Goal: Task Accomplishment & Management: Complete application form

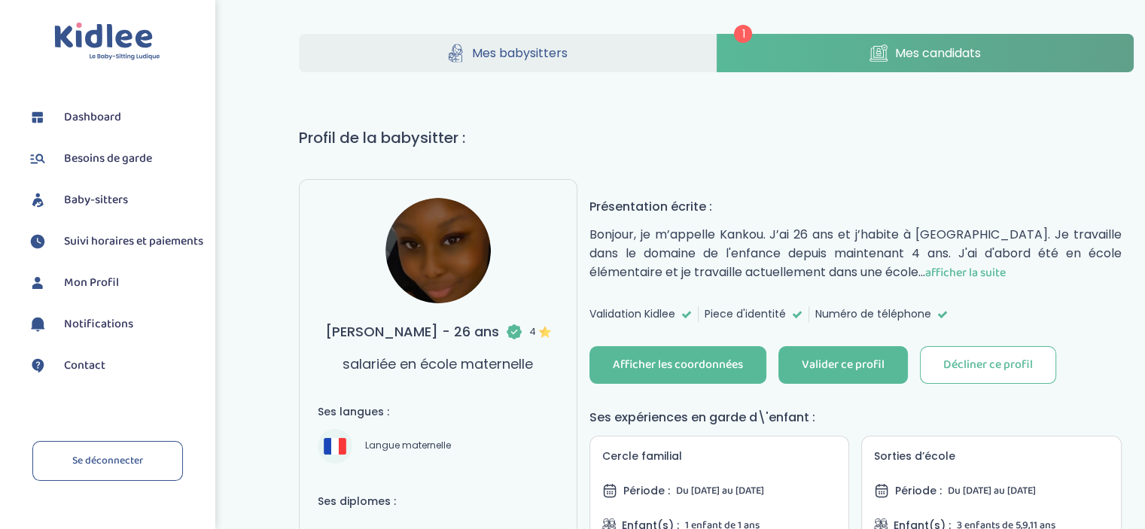
click at [925, 268] on span "afficher la suite" at bounding box center [965, 273] width 81 height 19
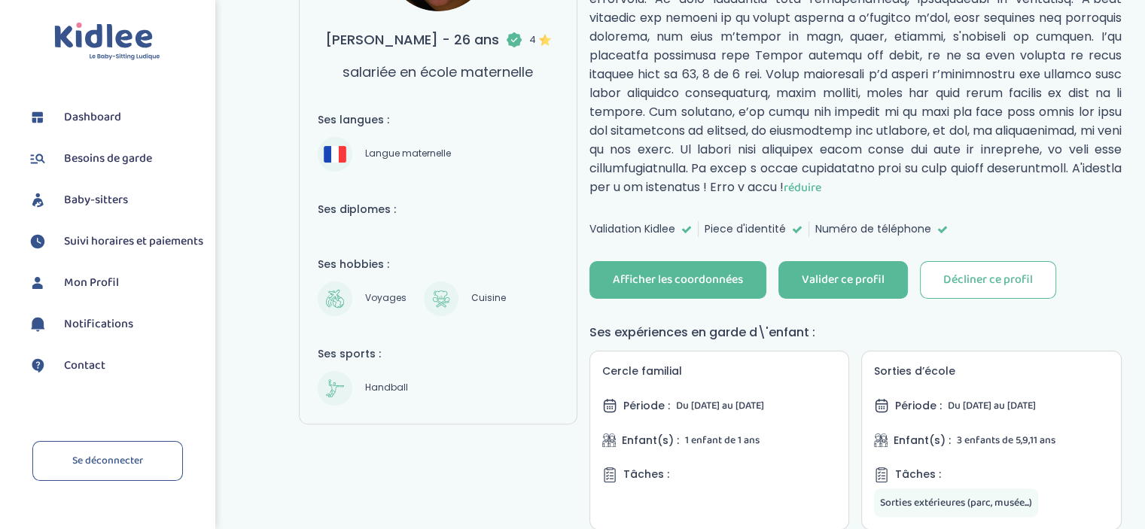
scroll to position [326, 0]
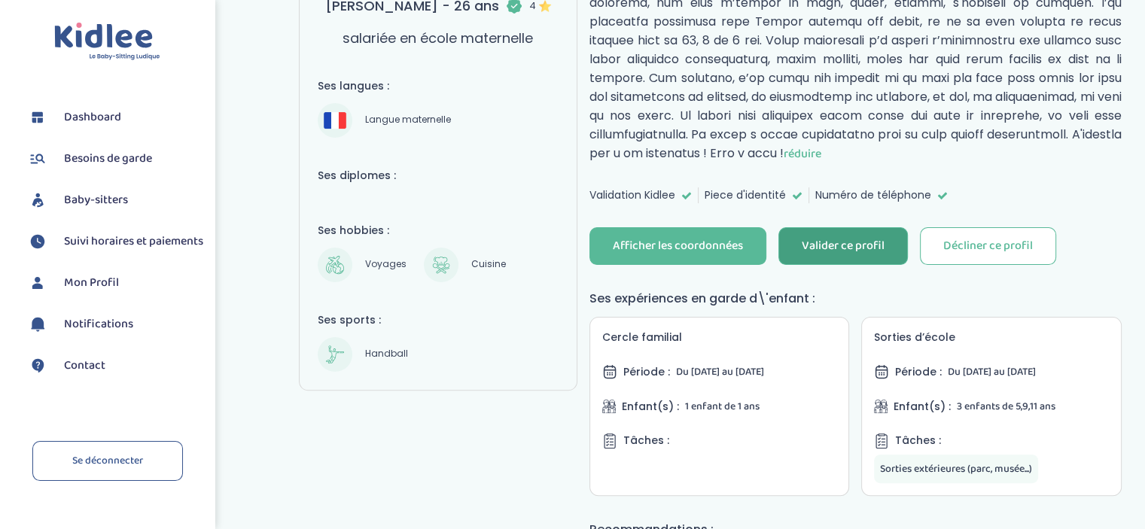
click at [857, 243] on div "Valider ce profil" at bounding box center [843, 246] width 83 height 17
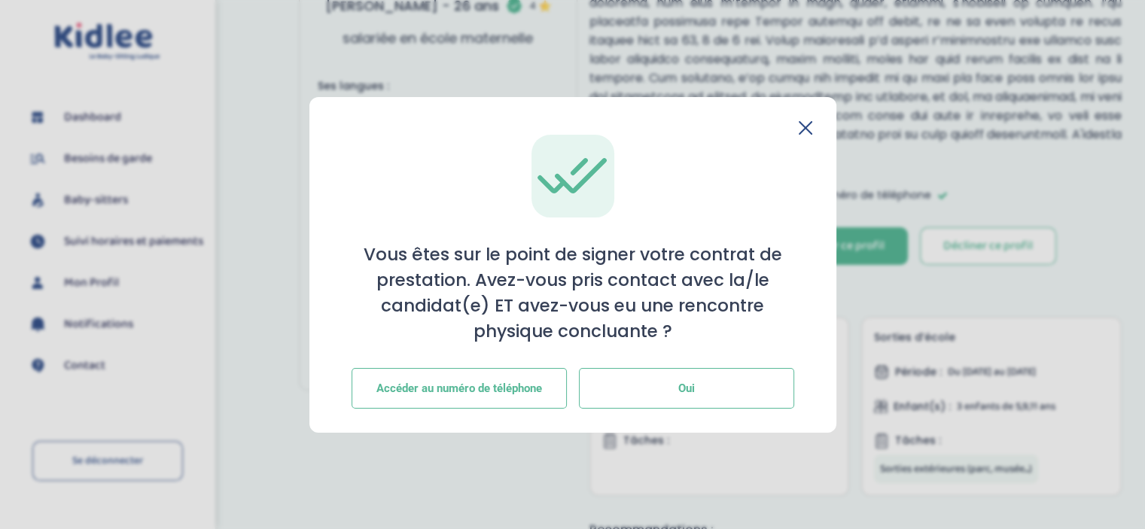
click at [689, 382] on span "Oui" at bounding box center [686, 389] width 17 height 14
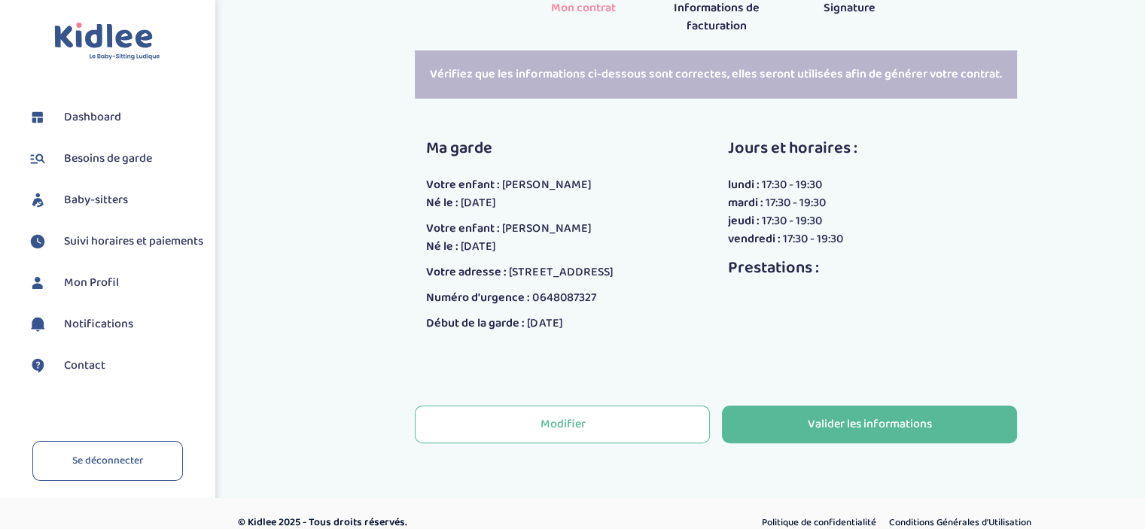
scroll to position [301, 0]
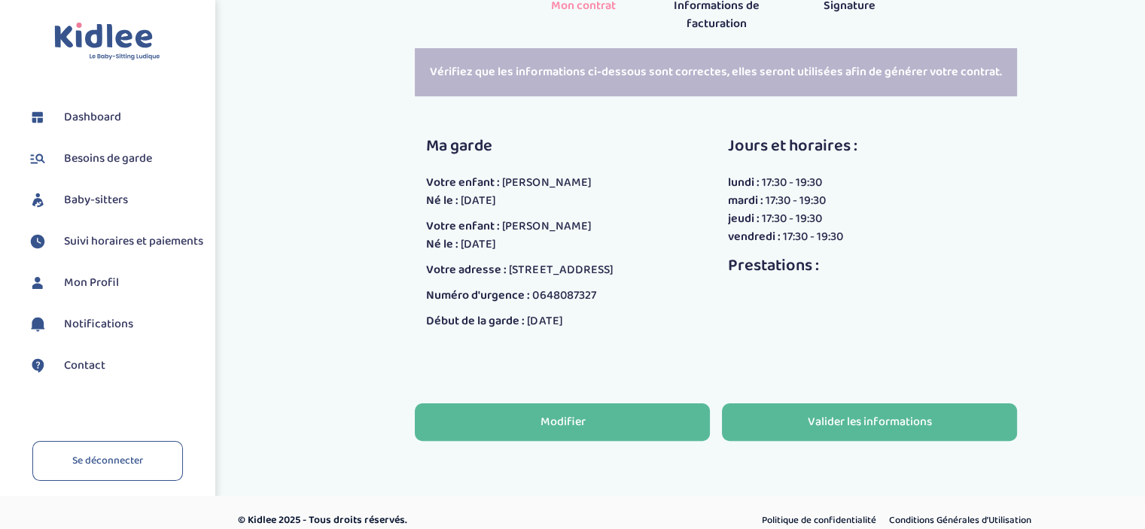
click at [650, 412] on button "Modifier" at bounding box center [562, 423] width 295 height 38
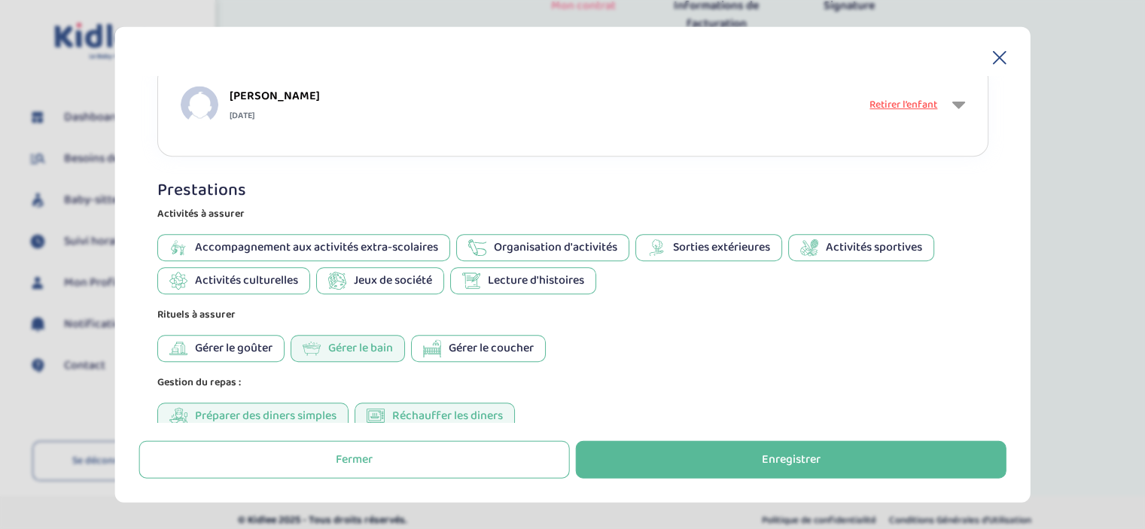
scroll to position [937, 0]
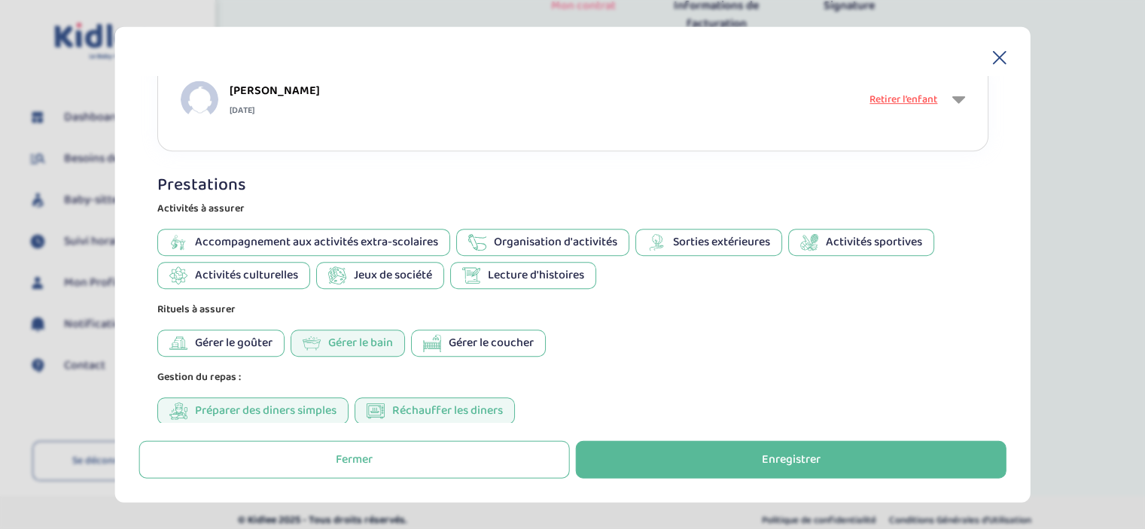
click at [1001, 58] on icon at bounding box center [1000, 57] width 14 height 14
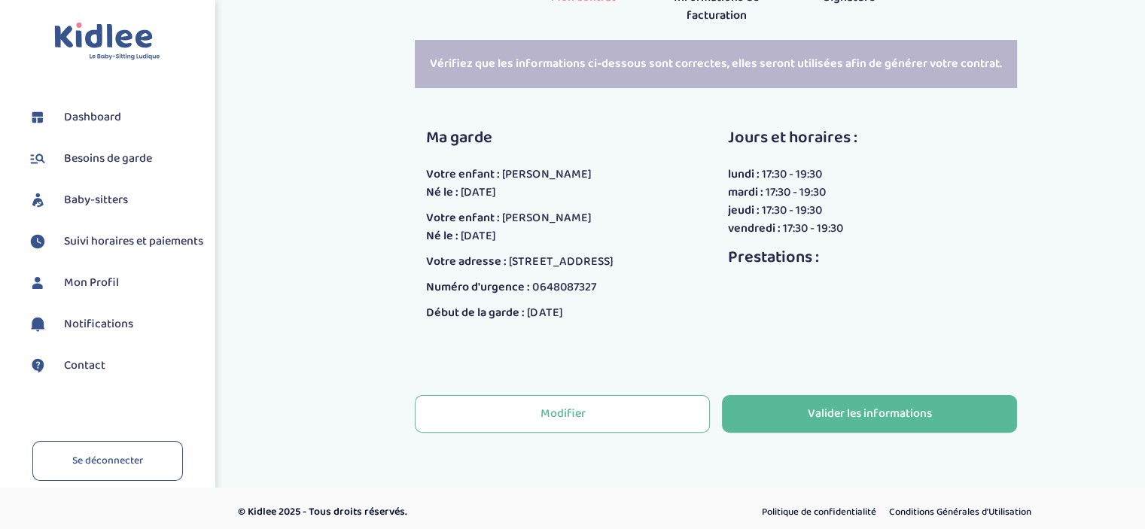
scroll to position [316, 0]
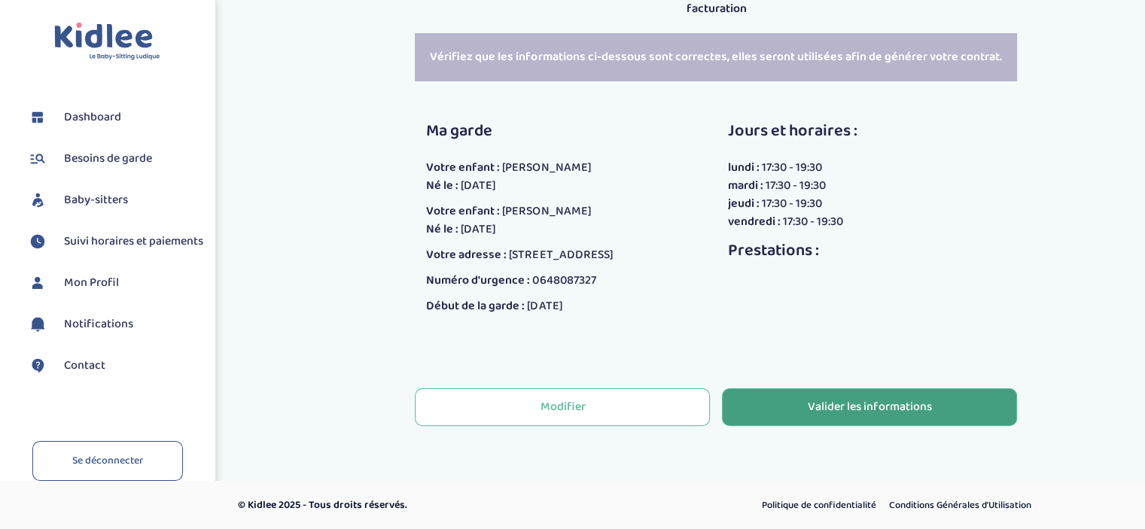
click at [919, 420] on button "Valider les informations" at bounding box center [869, 407] width 295 height 38
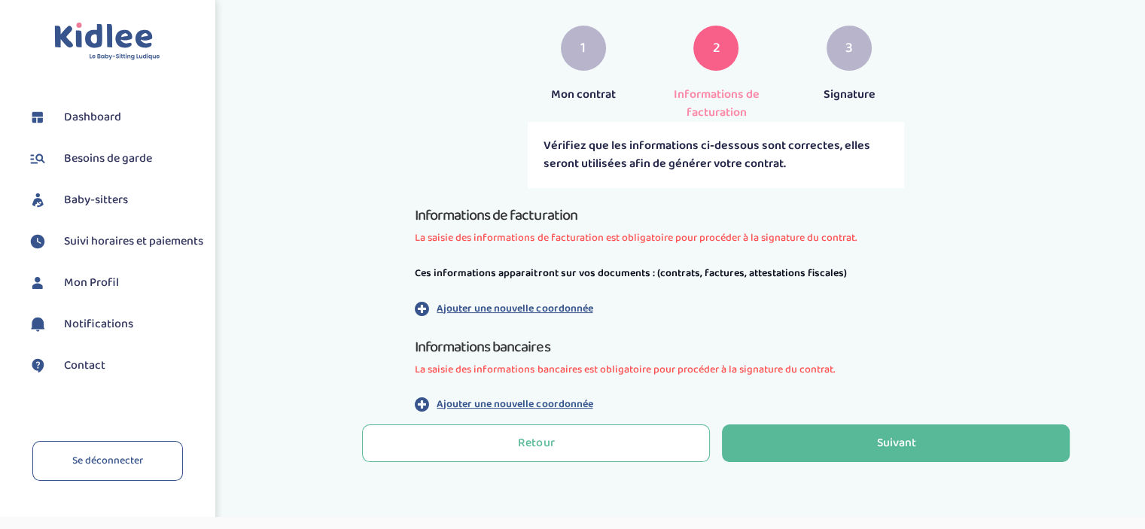
scroll to position [215, 0]
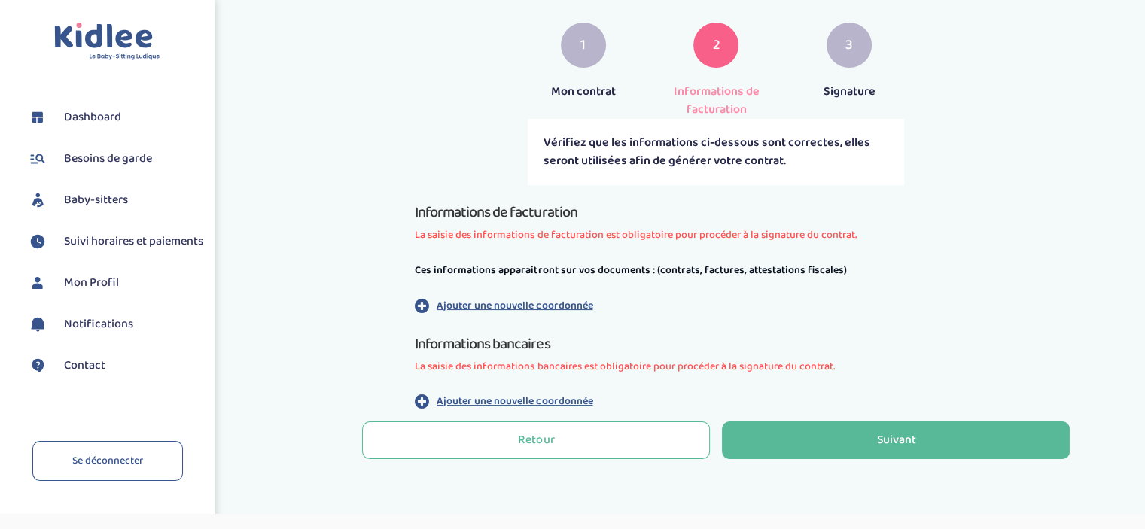
click at [547, 294] on div "Ces informations apparaitront sur vos documents : (contrats, factures, attestat…" at bounding box center [716, 287] width 602 height 53
click at [547, 300] on p "Ajouter une nouvelle coordonnée" at bounding box center [515, 306] width 156 height 16
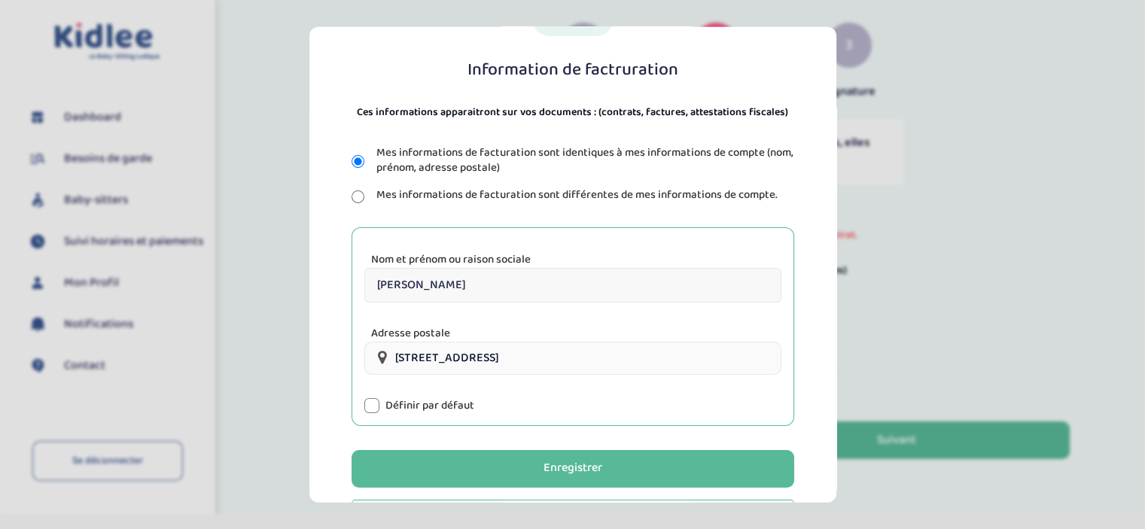
scroll to position [136, 0]
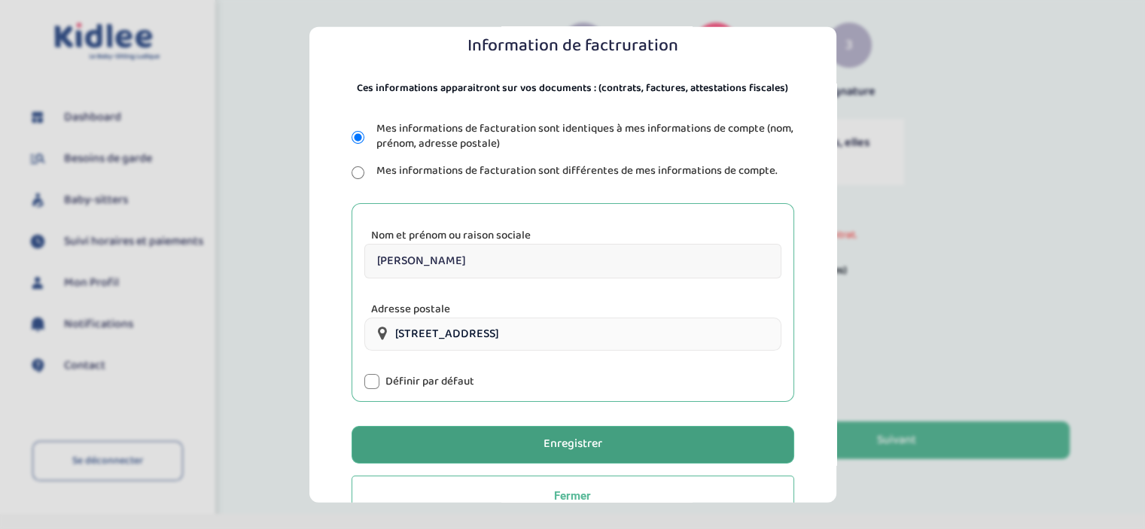
click at [570, 451] on div "Enregistrer" at bounding box center [573, 444] width 59 height 17
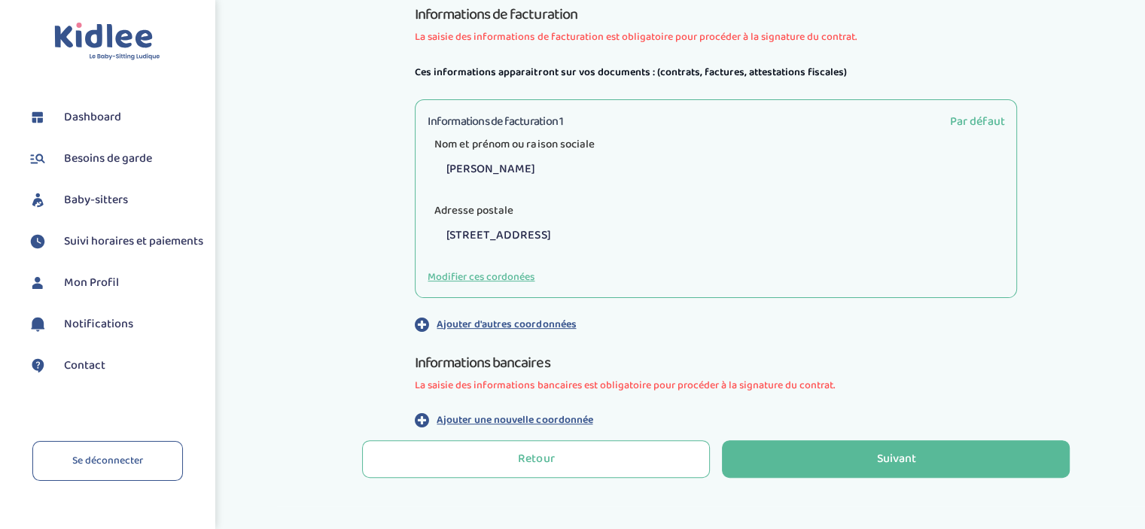
scroll to position [416, 0]
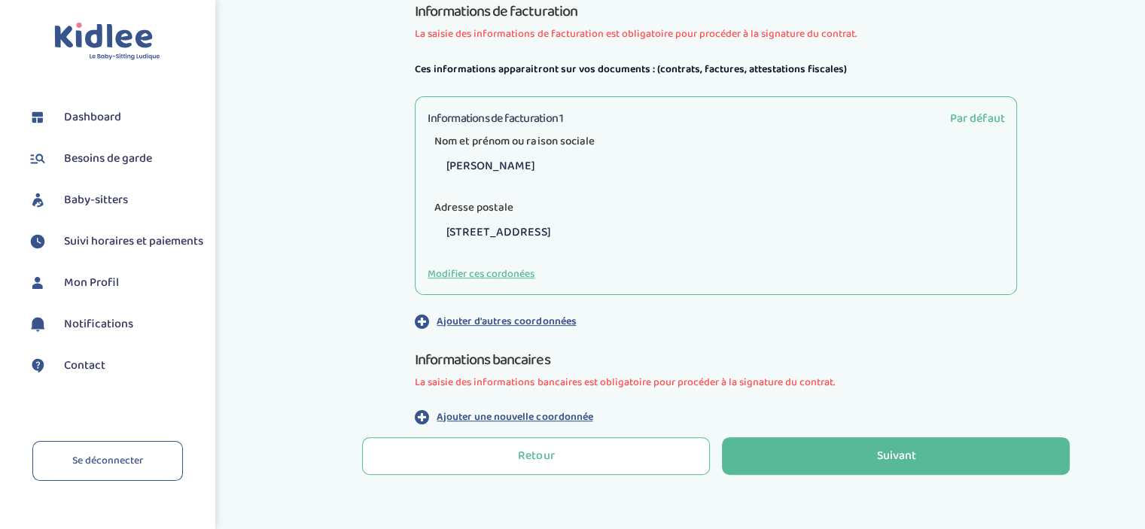
click at [579, 413] on p "Ajouter une nouvelle coordonnée" at bounding box center [515, 418] width 156 height 16
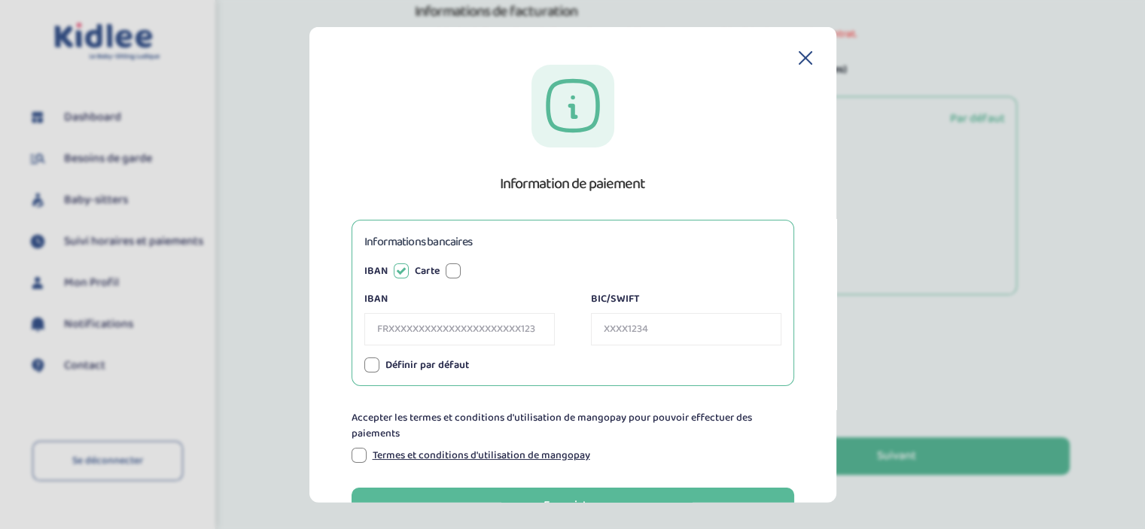
click at [445, 334] on input "IBAN" at bounding box center [459, 328] width 190 height 32
paste input "FR76 4061 8802 8400 0402 7805 097"
click at [385, 328] on input "FR76 4061 8802 8400 0402 7805 097" at bounding box center [459, 328] width 190 height 32
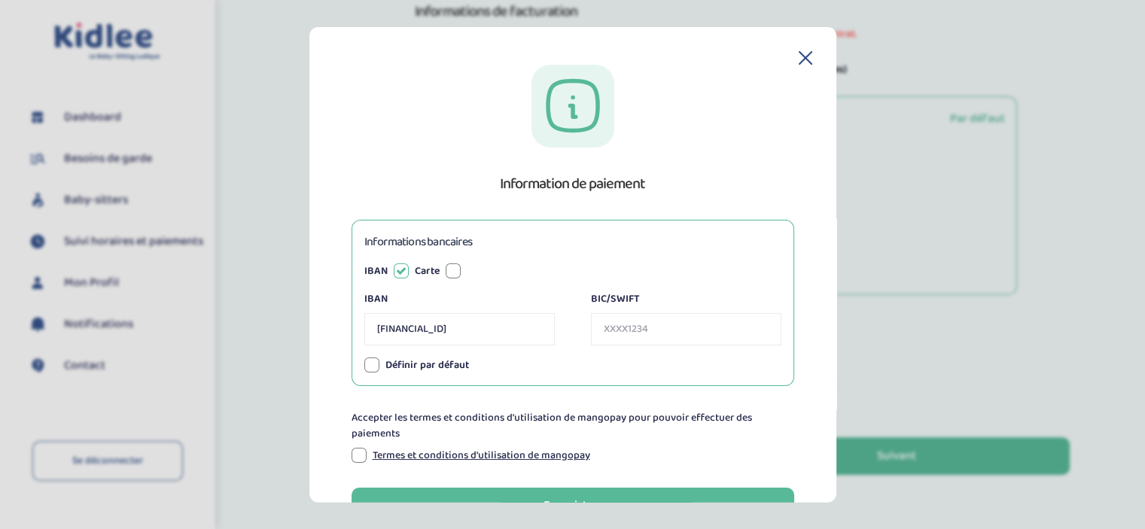
type input "FR7640618802840004027805097"
click at [614, 324] on input "BIC/SWIFT" at bounding box center [686, 328] width 190 height 32
paste input "BOUS FRPP XXX"
type input "BOUSFRPPXXX"
click at [363, 454] on div at bounding box center [359, 455] width 15 height 15
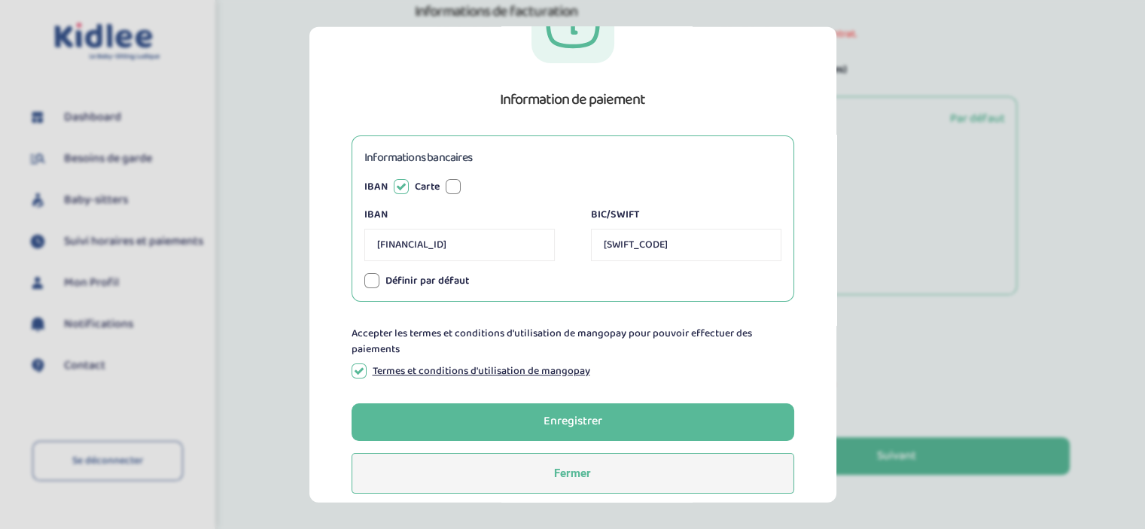
scroll to position [98, 0]
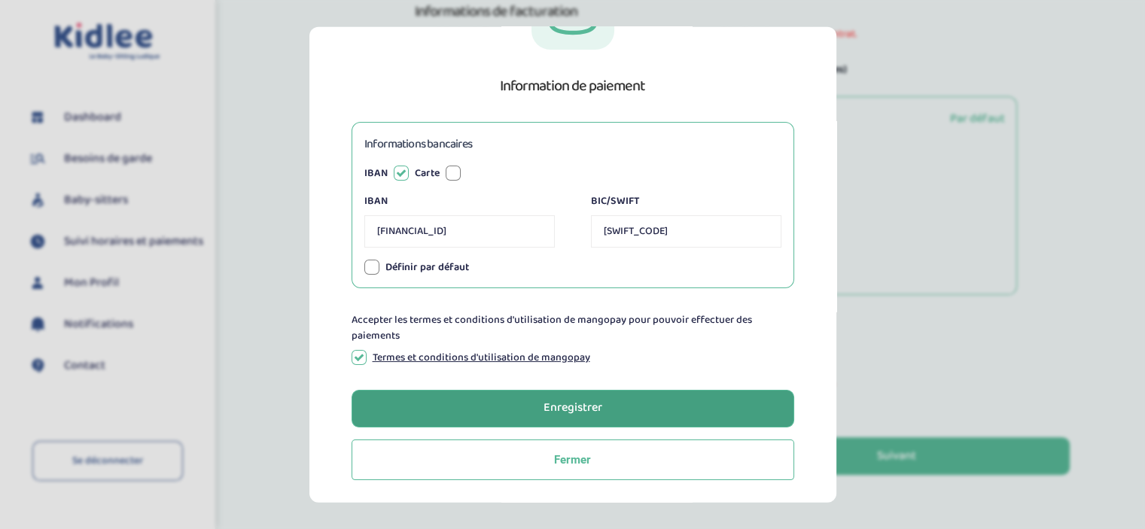
click at [544, 400] on div "Enregistrer" at bounding box center [573, 408] width 59 height 17
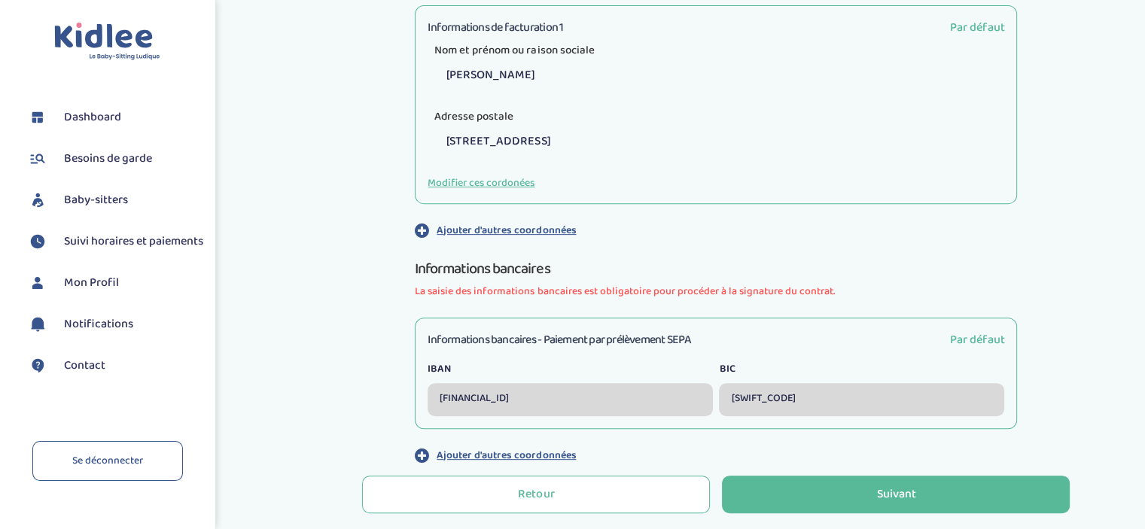
scroll to position [627, 0]
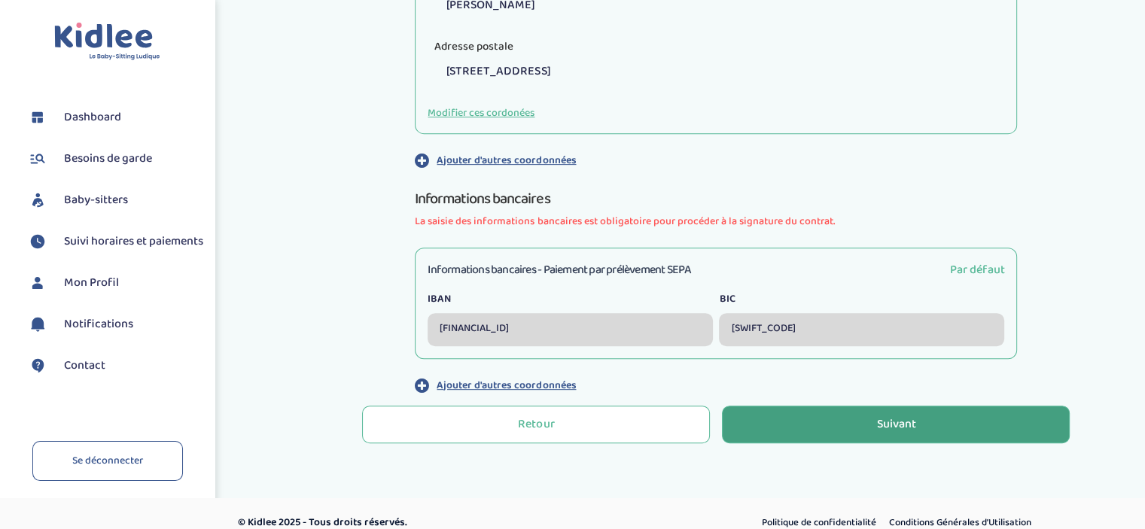
click at [812, 426] on button "Suivant" at bounding box center [896, 425] width 348 height 38
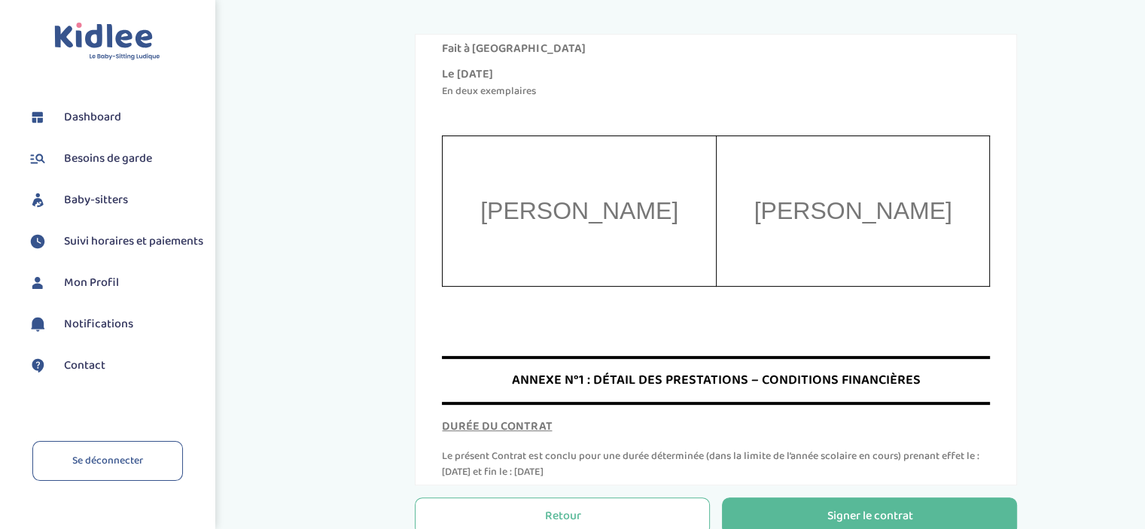
scroll to position [6359, 0]
click at [591, 285] on td "[PERSON_NAME]" at bounding box center [580, 210] width 274 height 151
click at [585, 285] on td "[PERSON_NAME]" at bounding box center [580, 210] width 274 height 151
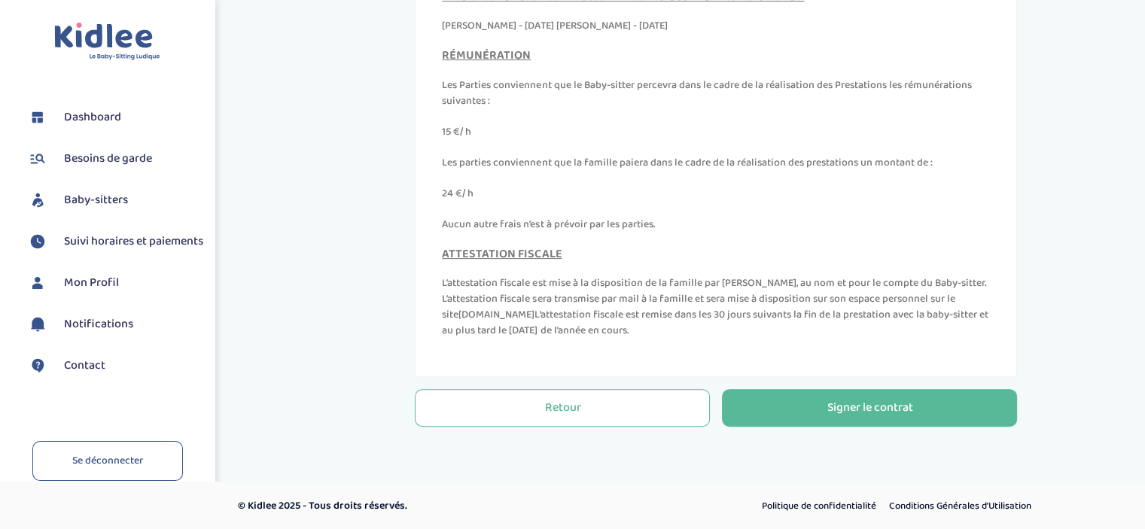
scroll to position [510, 0]
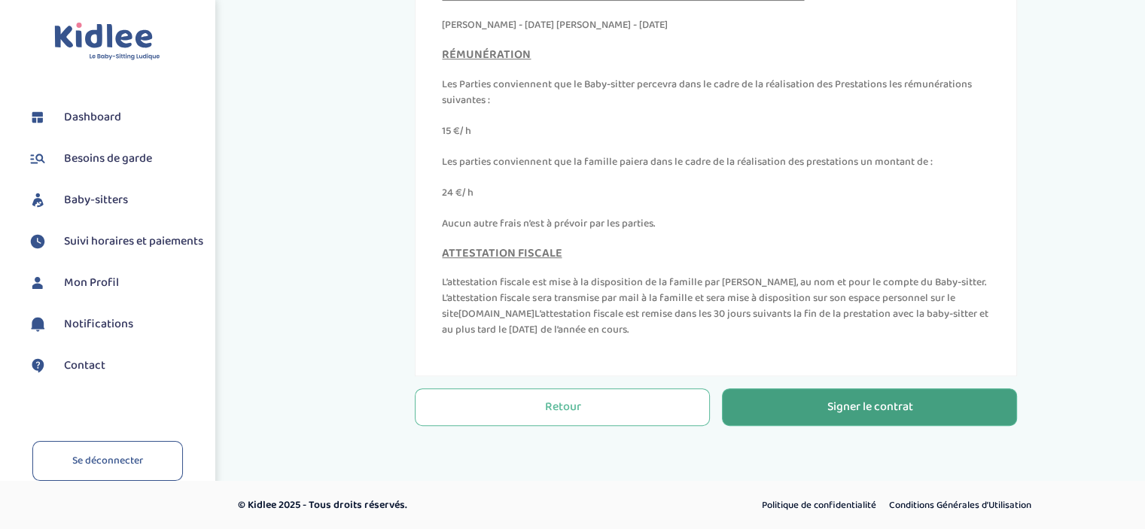
click at [791, 414] on button "Signer le contrat" at bounding box center [869, 407] width 295 height 38
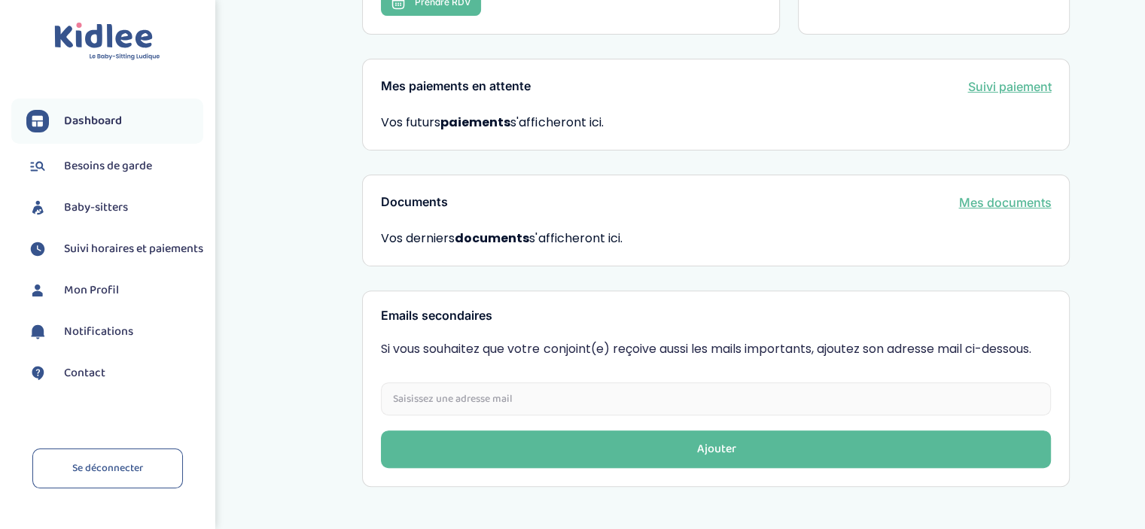
scroll to position [441, 0]
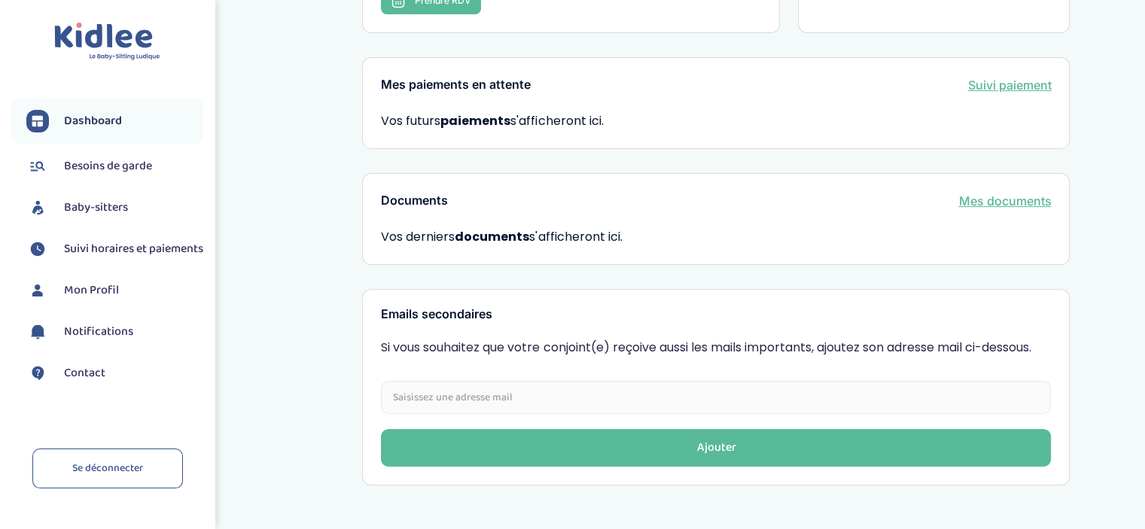
click at [780, 381] on input "email" at bounding box center [716, 397] width 670 height 33
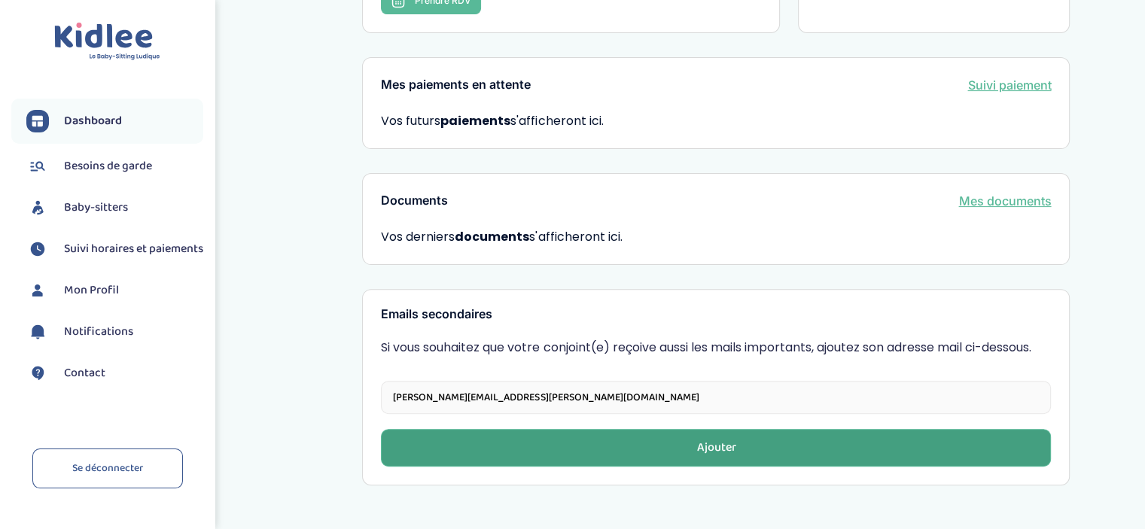
type input "[PERSON_NAME][EMAIL_ADDRESS][PERSON_NAME][DOMAIN_NAME]"
click at [741, 429] on button "Ajouter" at bounding box center [716, 448] width 670 height 38
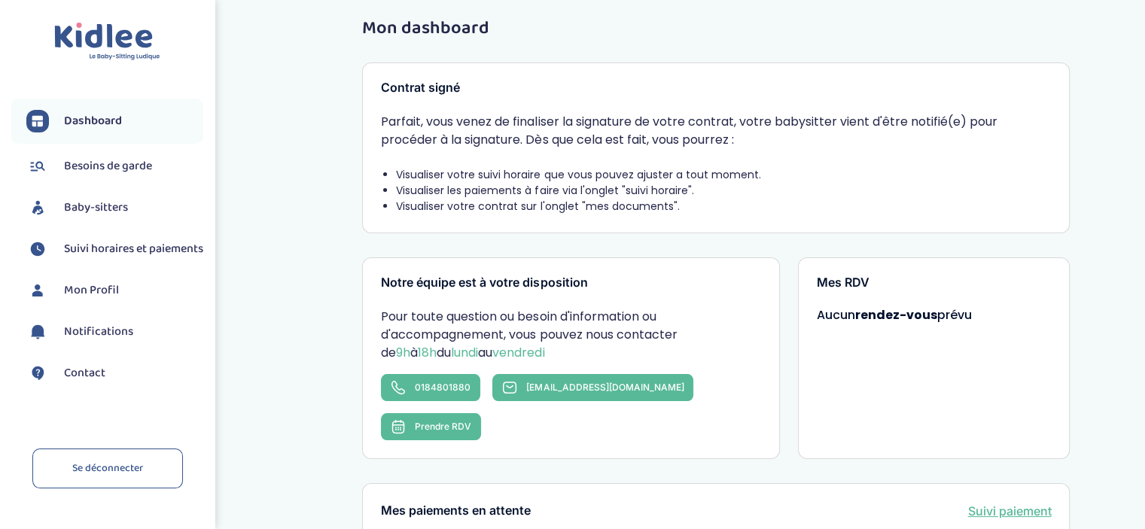
scroll to position [0, 0]
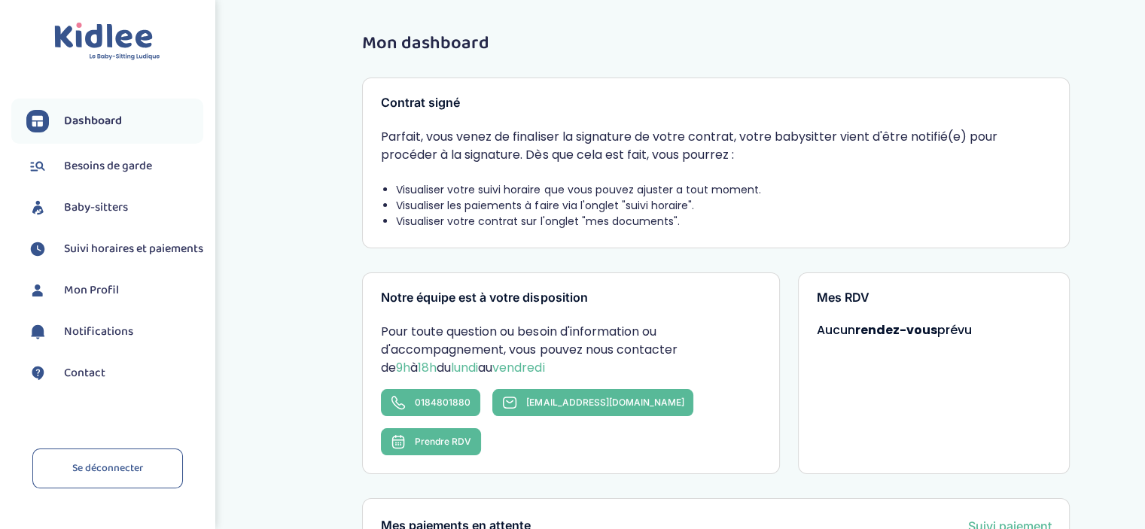
click at [134, 167] on span "Besoins de garde" at bounding box center [108, 166] width 88 height 18
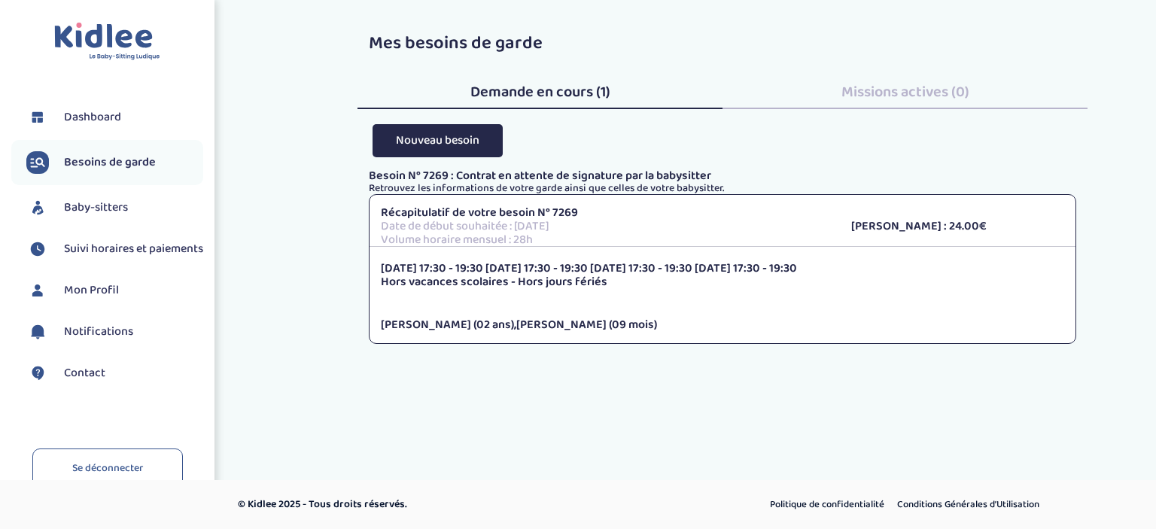
click at [126, 207] on span "Baby-sitters" at bounding box center [96, 208] width 64 height 18
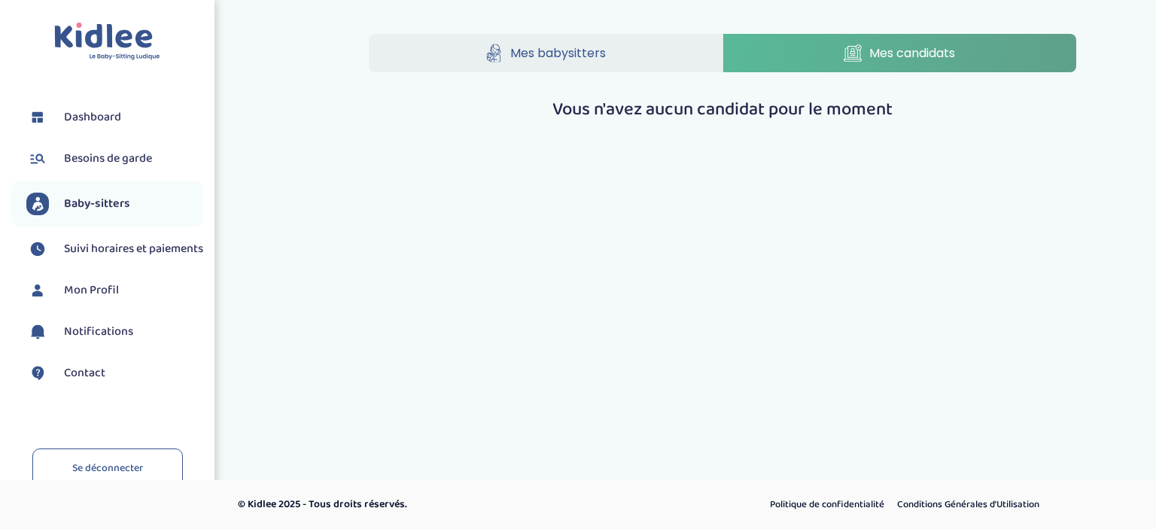
click at [526, 58] on span "Mes babysitters" at bounding box center [558, 53] width 96 height 19
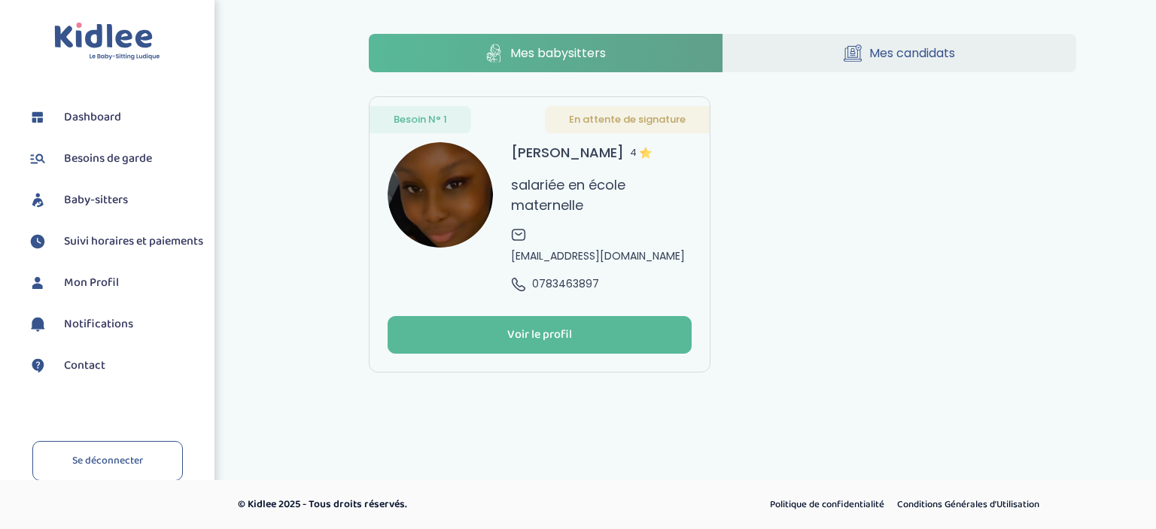
click at [652, 154] on img at bounding box center [646, 153] width 12 height 12
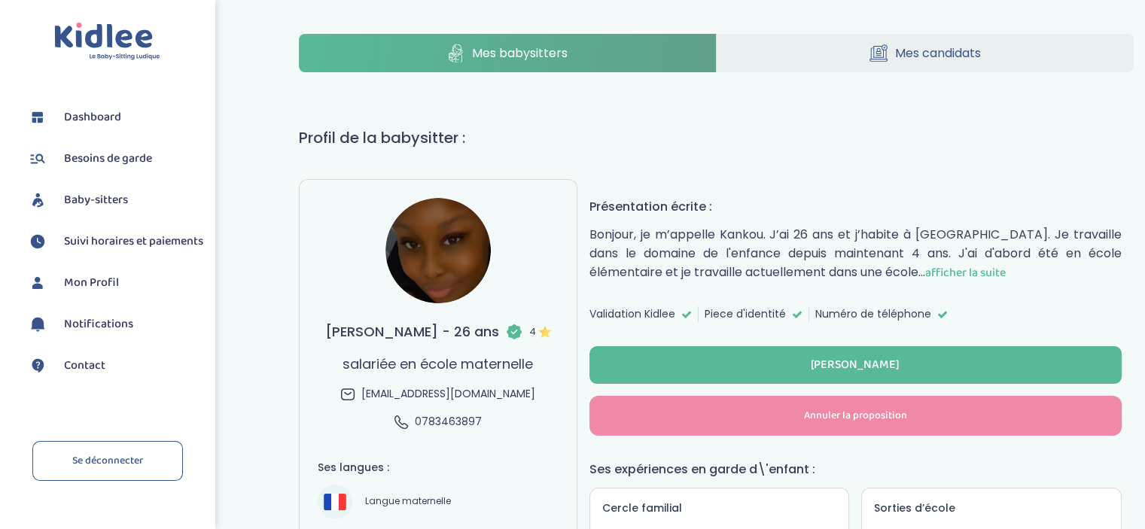
click at [549, 333] on img at bounding box center [545, 332] width 12 height 12
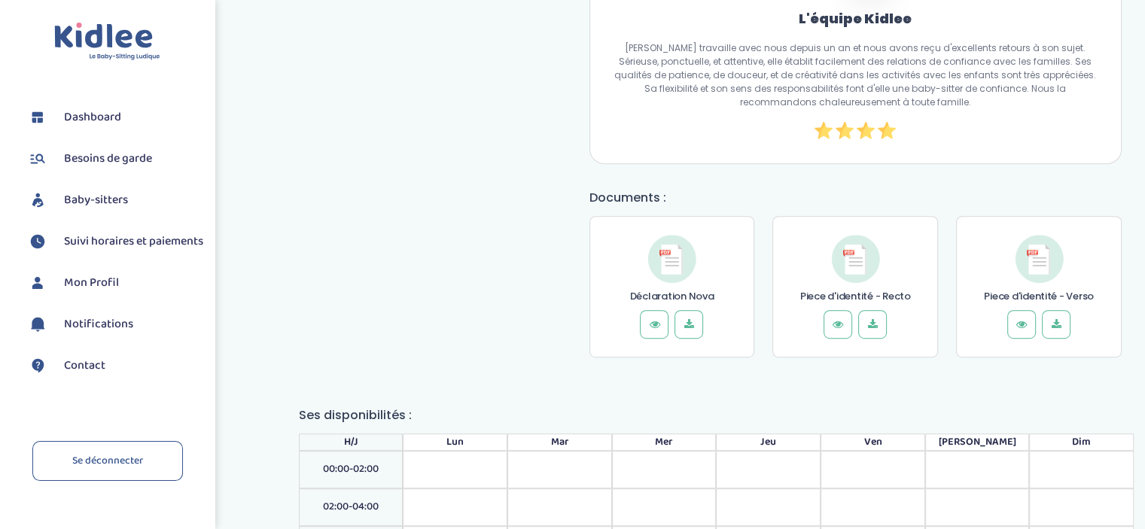
scroll to position [777, 0]
click at [663, 318] on button at bounding box center [654, 322] width 29 height 29
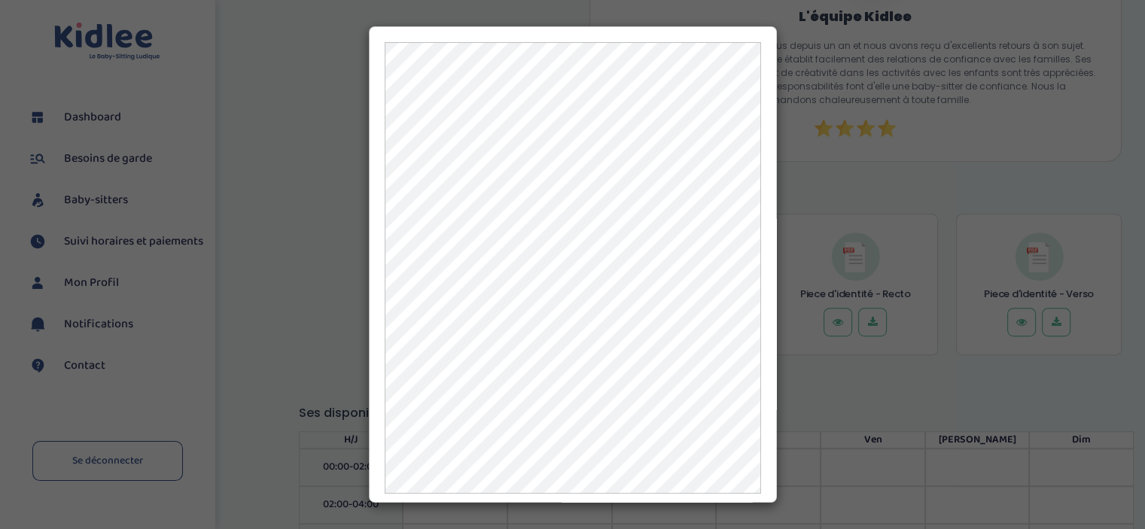
click at [867, 201] on div at bounding box center [572, 264] width 1145 height 529
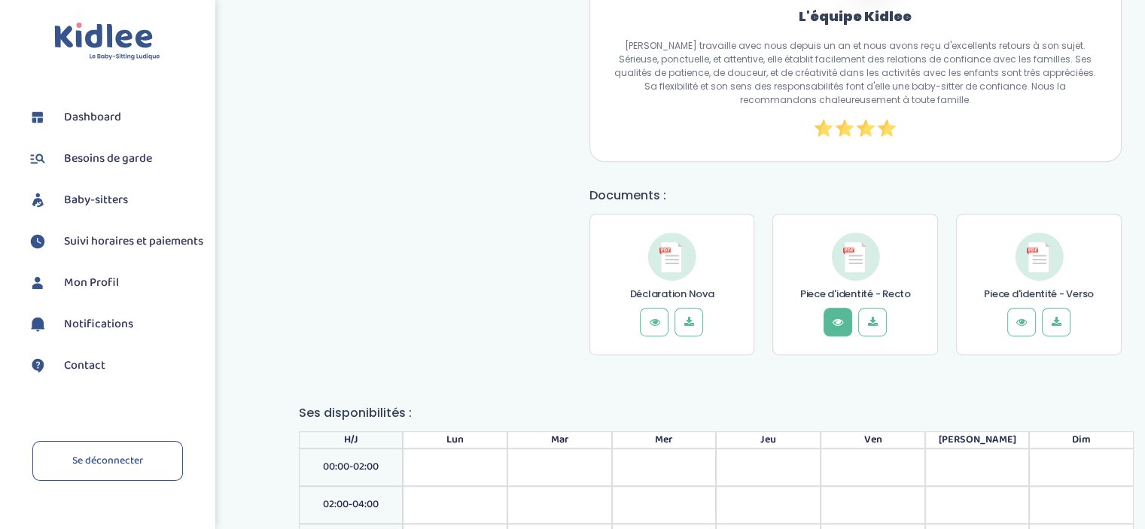
click at [840, 308] on button at bounding box center [838, 322] width 29 height 29
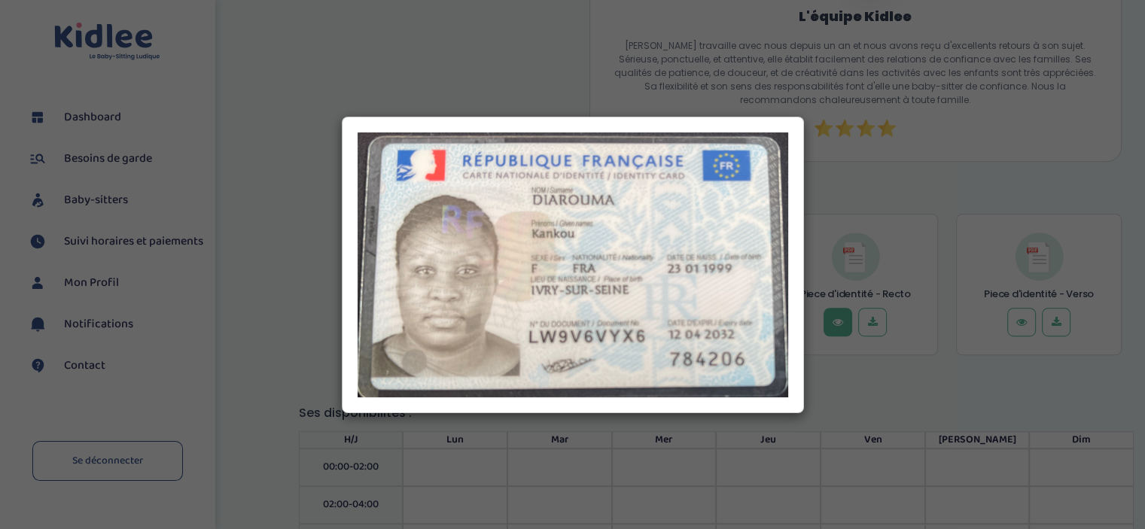
click at [840, 306] on div at bounding box center [572, 264] width 1145 height 529
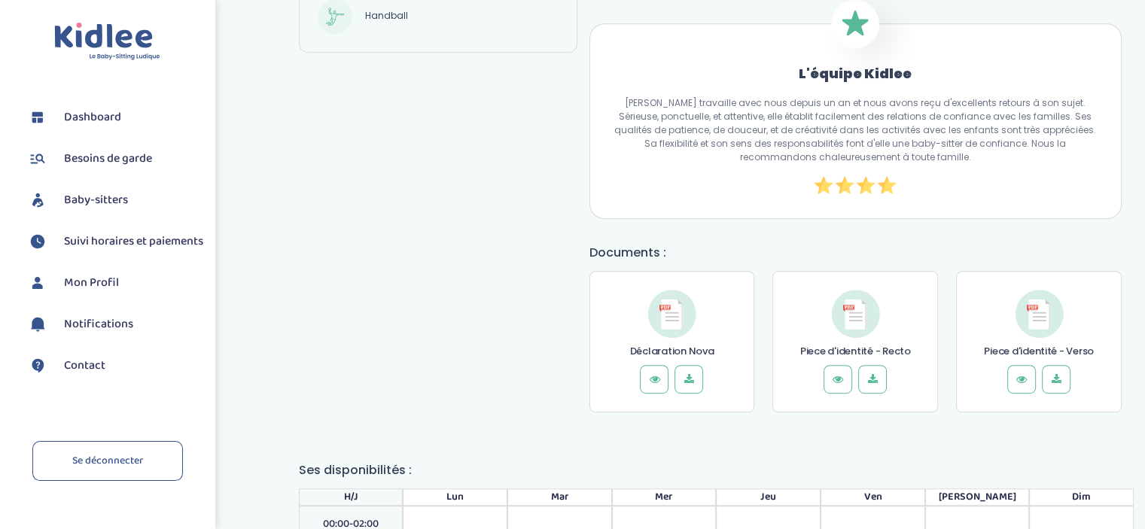
scroll to position [723, 0]
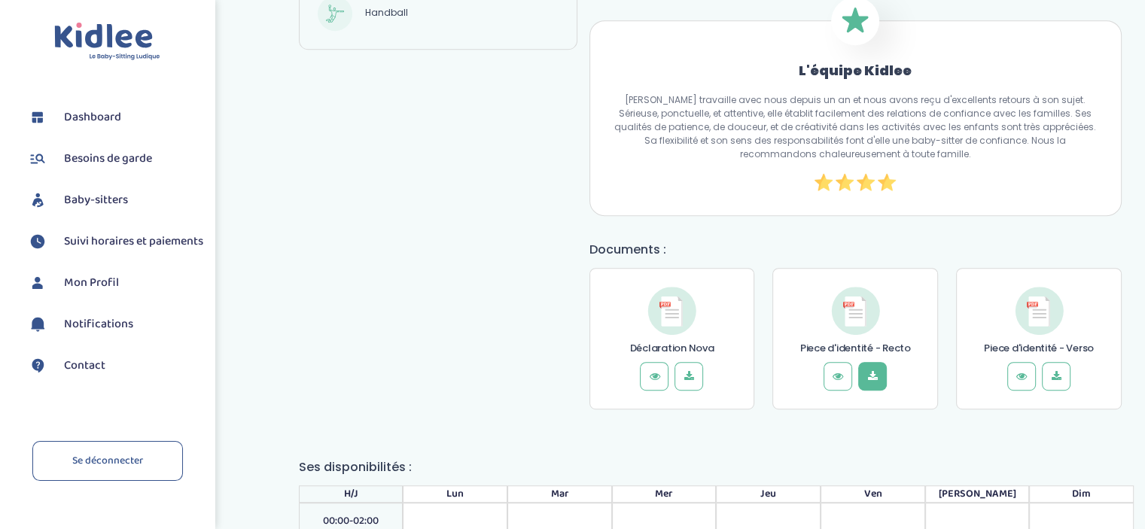
click at [876, 369] on icon at bounding box center [872, 376] width 15 height 15
click at [1053, 376] on icon at bounding box center [1056, 376] width 15 height 15
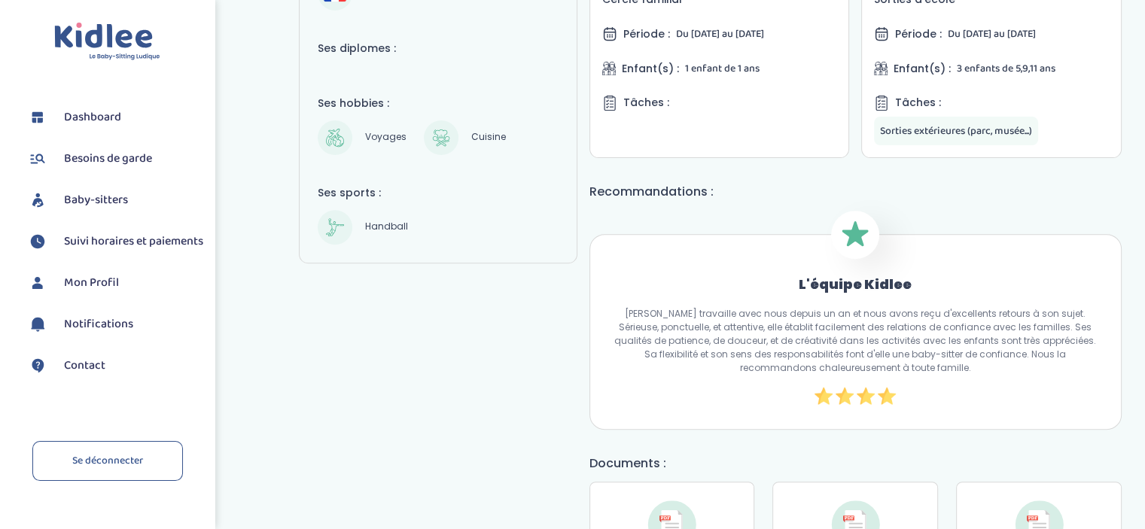
scroll to position [516, 0]
